Goal: Task Accomplishment & Management: Complete application form

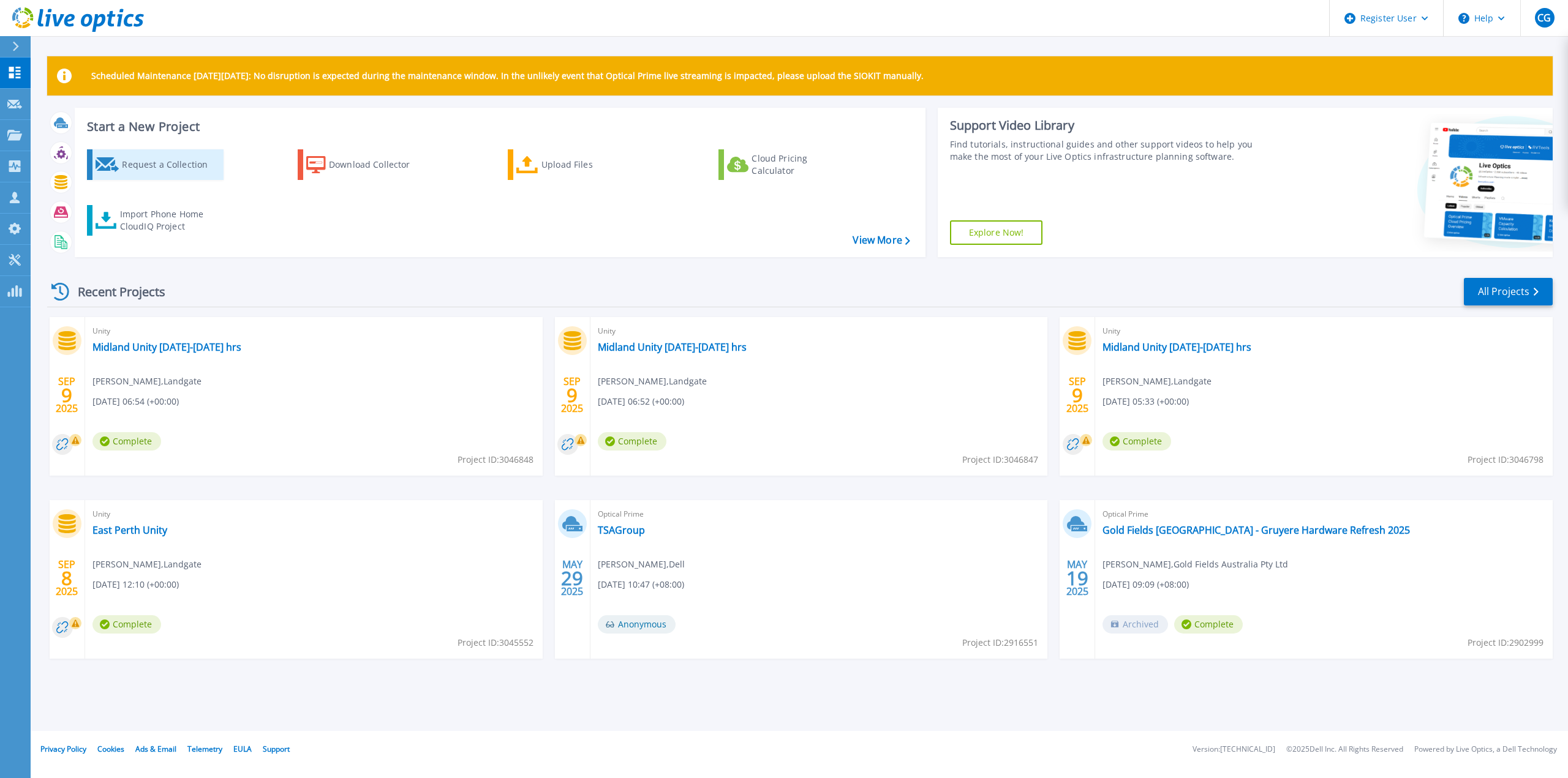
click at [153, 165] on div "Request a Collection" at bounding box center [171, 164] width 98 height 24
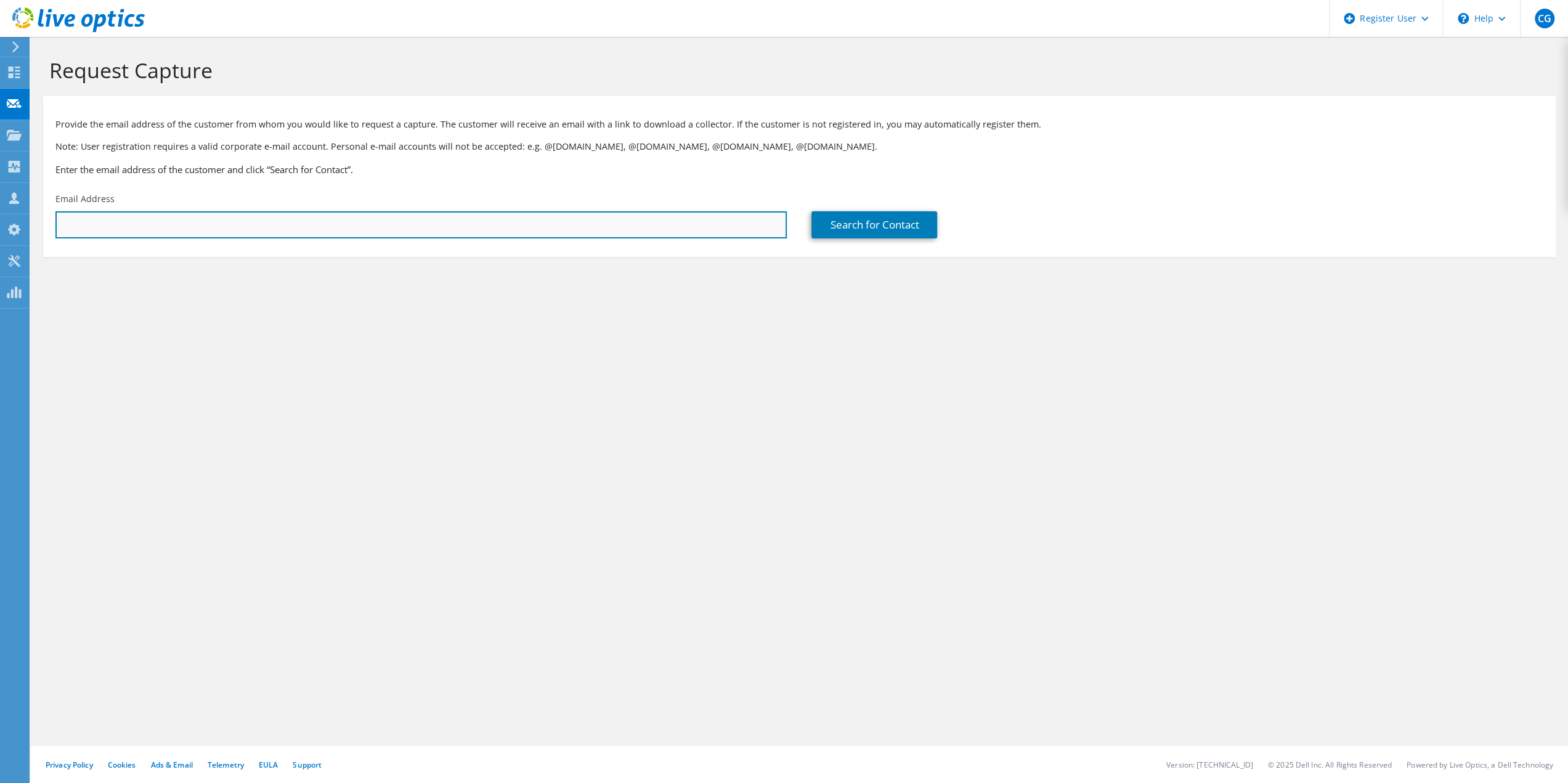
click at [183, 232] on input "text" at bounding box center [421, 224] width 731 height 27
paste input "mailto:[EMAIL_ADDRESS][DOMAIN_NAME]"
type input "[EMAIL_ADDRESS][DOMAIN_NAME]"
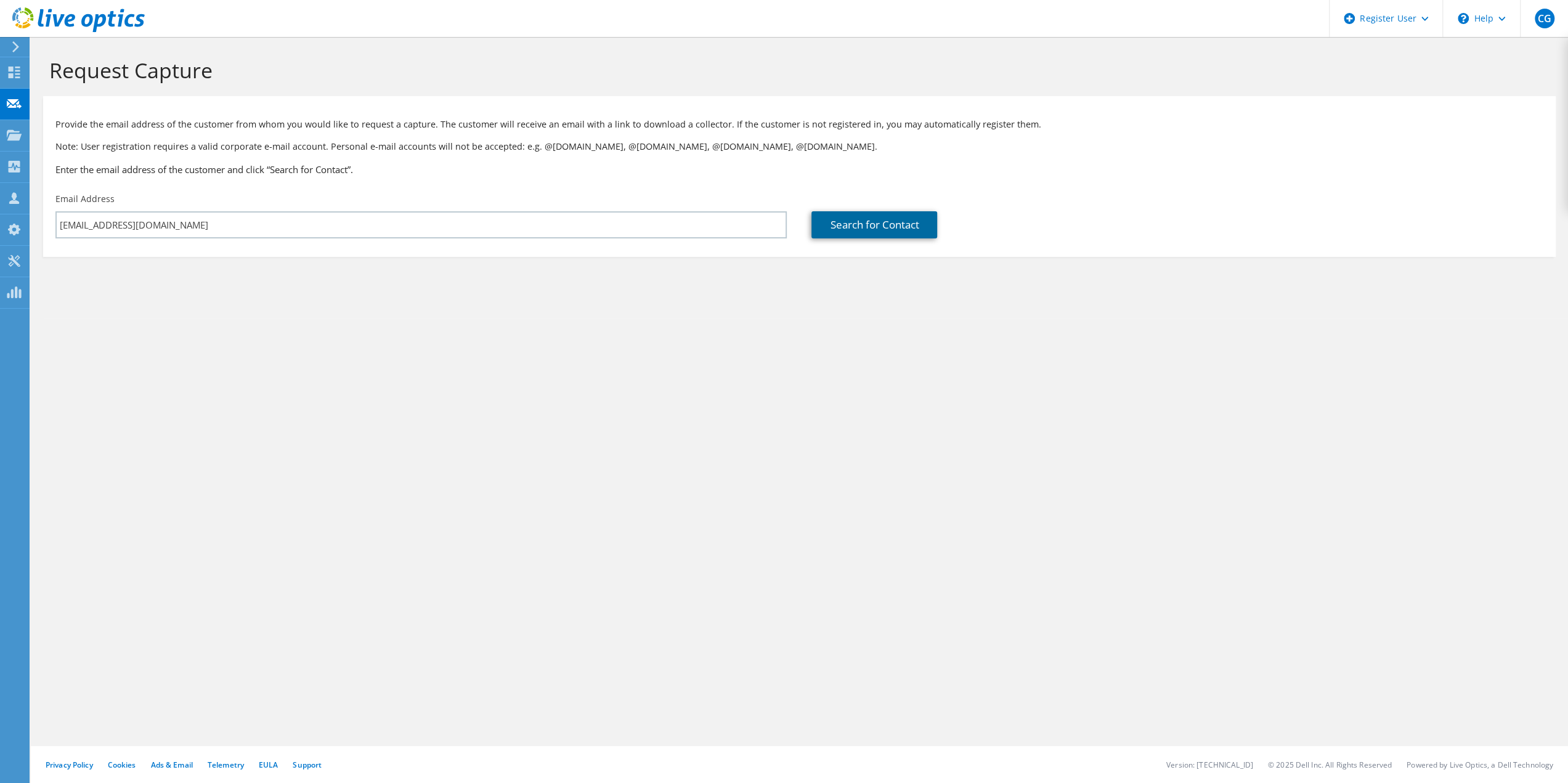
click at [876, 225] on link "Search for Contact" at bounding box center [874, 224] width 126 height 27
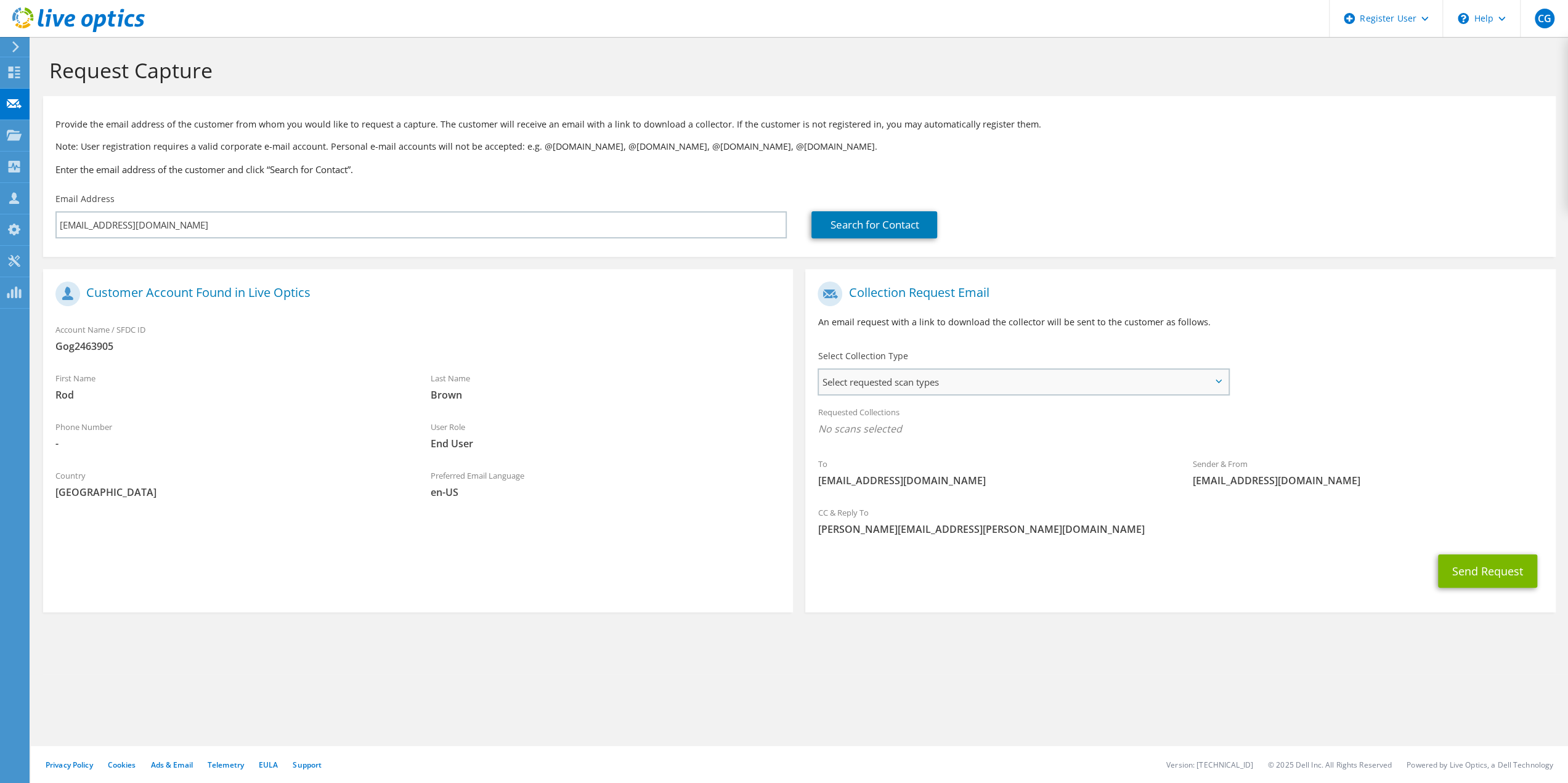
click at [909, 391] on span "Select requested scan types" at bounding box center [1022, 381] width 408 height 24
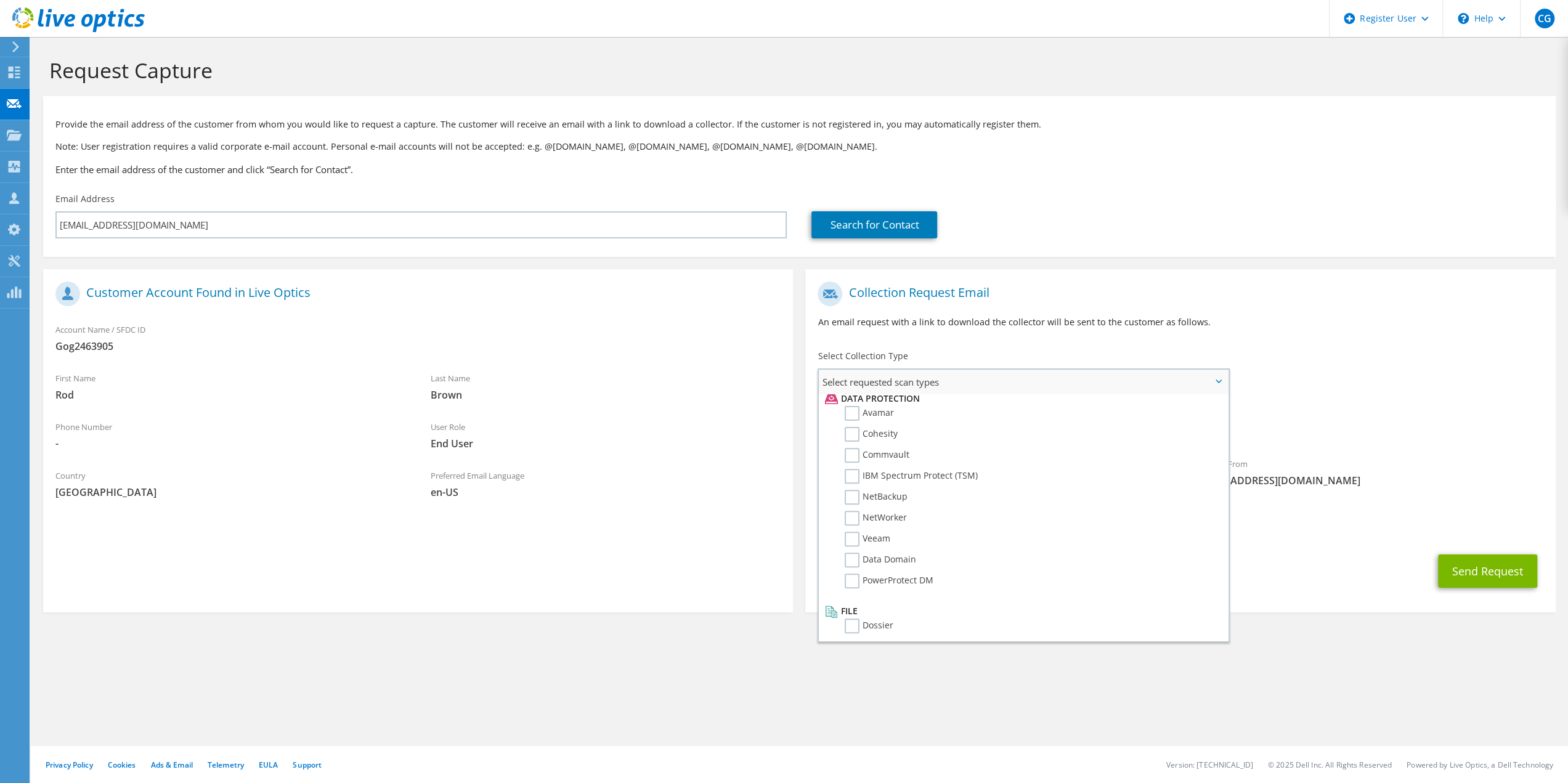
scroll to position [544, 0]
